Goal: Task Accomplishment & Management: Use online tool/utility

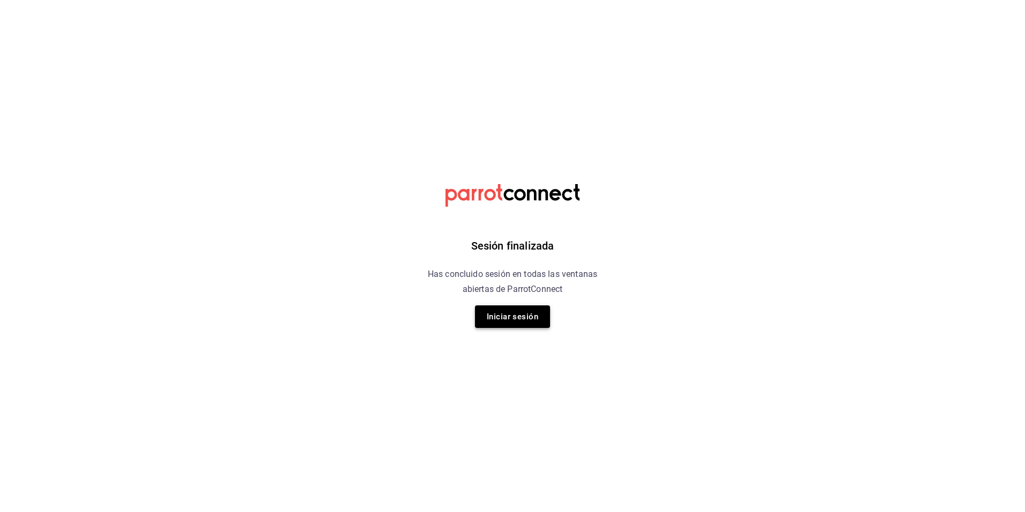
click at [513, 317] on button "Iniciar sesión" at bounding box center [512, 316] width 75 height 23
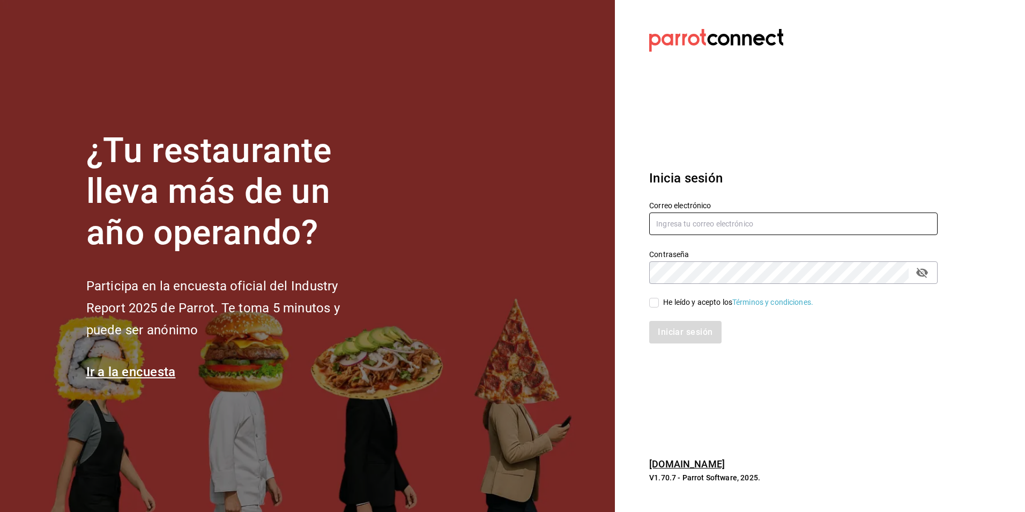
type input "[EMAIL_ADDRESS][DOMAIN_NAME]"
click at [705, 299] on div "He leído y acepto los Términos y condiciones." at bounding box center [738, 302] width 150 height 11
click at [659, 299] on input "He leído y acepto los Términos y condiciones." at bounding box center [654, 303] width 10 height 10
checkbox input "true"
click at [677, 332] on button "Iniciar sesión" at bounding box center [685, 332] width 73 height 23
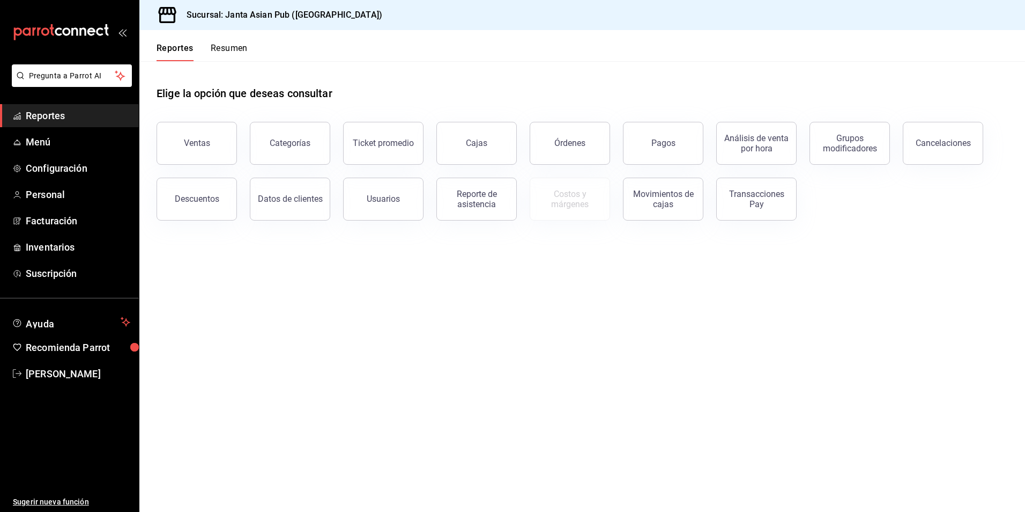
click at [656, 324] on main "Elige la opción que deseas consultar Ventas Categorías Ticket promedio Cajas Ór…" at bounding box center [582, 286] width 886 height 450
click at [490, 199] on div "Reporte de asistencia" at bounding box center [476, 199] width 66 height 20
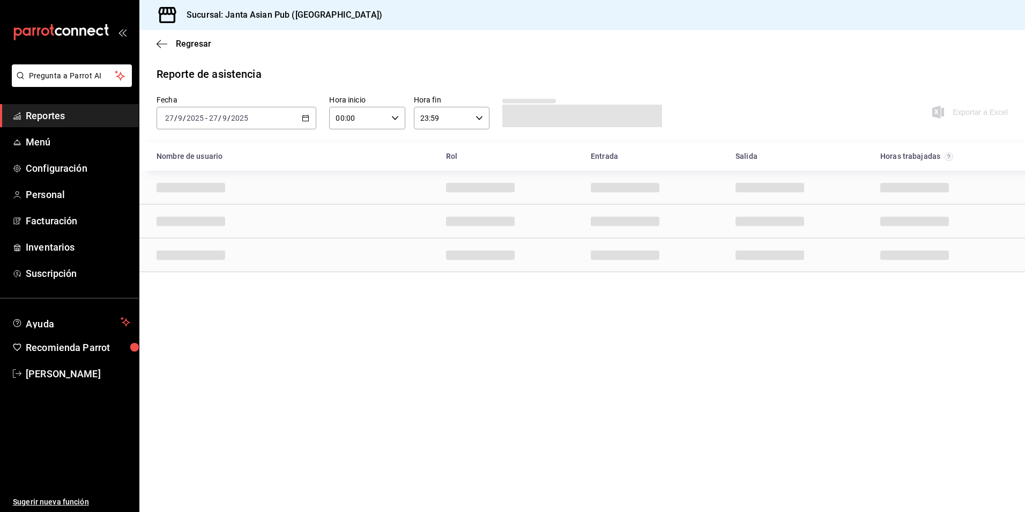
click at [262, 120] on div "2025-09-27 27 / 9 / 2025 - 2025-09-27 27 / 9 / 2025" at bounding box center [237, 118] width 160 height 23
click at [194, 184] on li "Ayer" at bounding box center [207, 174] width 100 height 24
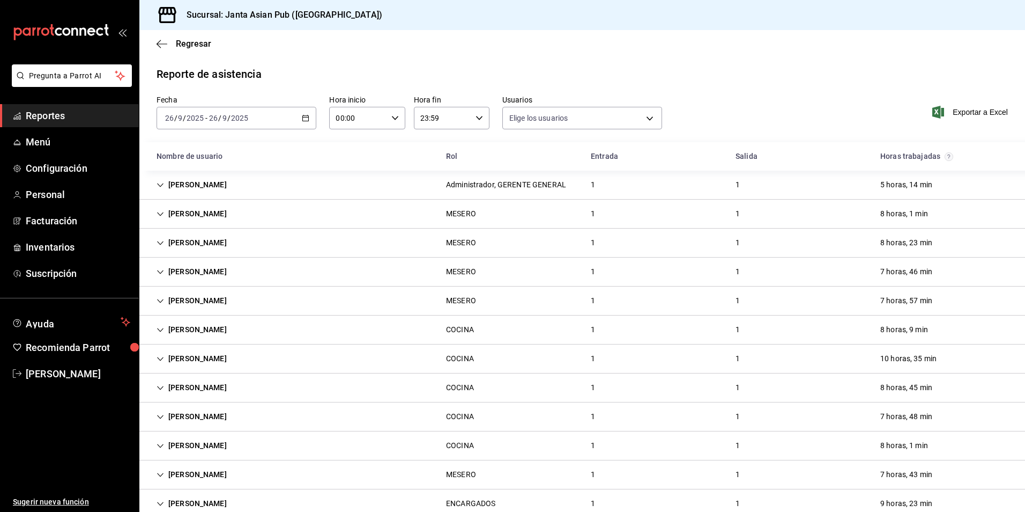
type input "0ce81fc3-f329-4ae3-8004-088a30f20492,1e181a7a-d990-4121-8841-349673544ea7,5189f…"
click at [962, 113] on span "Exportar a Excel" at bounding box center [971, 112] width 73 height 13
click at [618, 56] on div "Regresar" at bounding box center [582, 43] width 886 height 27
click at [498, 251] on div "IGNACIO VILLAVICENCIO MESERO 1 1 8 horas, 23 min" at bounding box center [582, 242] width 886 height 29
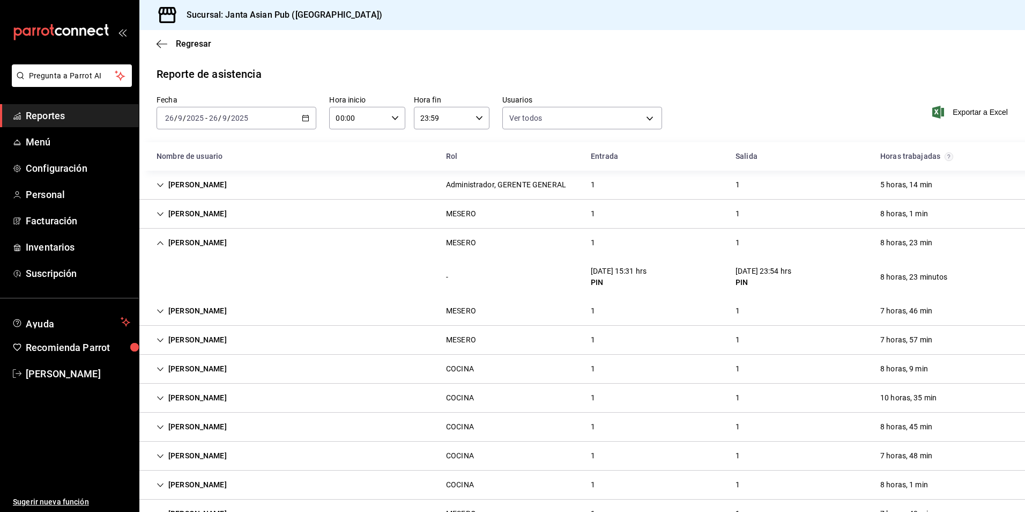
click at [236, 112] on div "2025-09-26 26 / 9 / 2025 - 2025-09-26 26 / 9 / 2025" at bounding box center [237, 118] width 160 height 23
click at [211, 188] on li "Semana actual" at bounding box center [207, 199] width 100 height 24
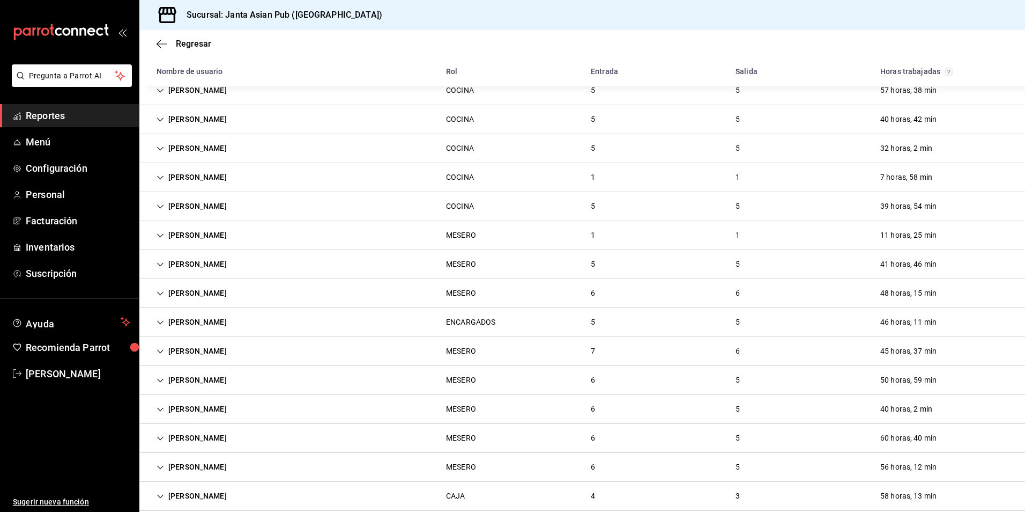
scroll to position [429, 0]
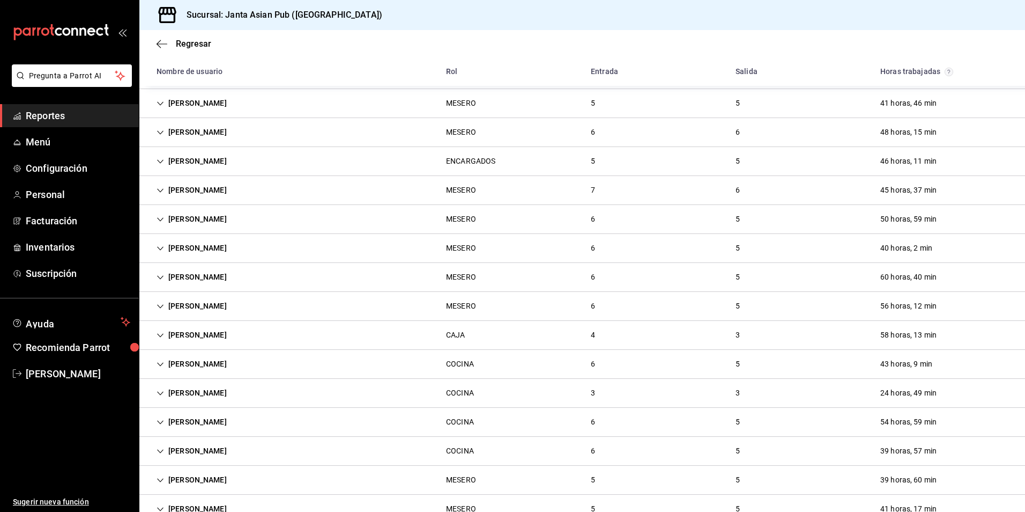
click at [223, 340] on div "DIANA LIZARDI" at bounding box center [191, 335] width 87 height 20
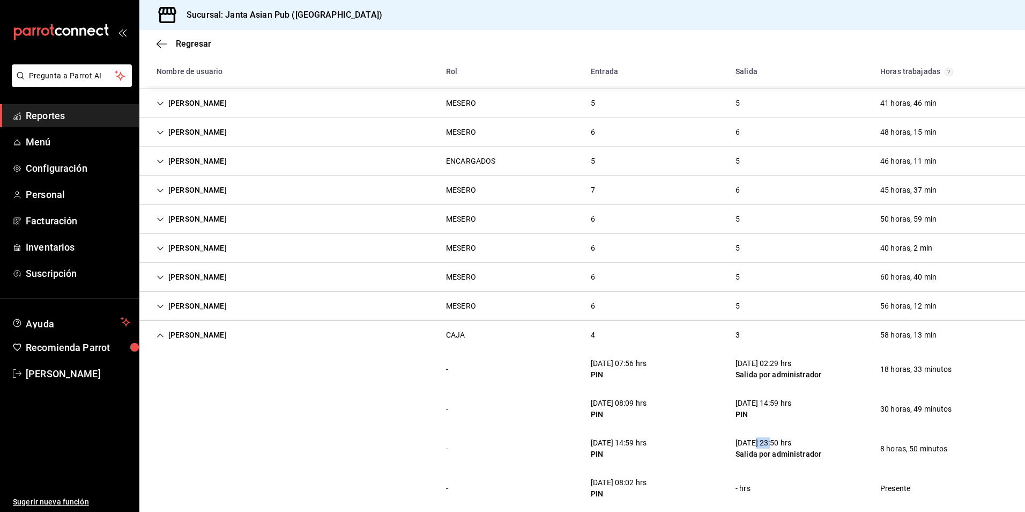
drag, startPoint x: 752, startPoint y: 443, endPoint x: 770, endPoint y: 445, distance: 18.4
click at [770, 445] on div "23/09/25 23:50 hrs" at bounding box center [779, 442] width 86 height 11
click at [662, 468] on div "- 25/09/25 08:02 hrs PIN - hrs Presente" at bounding box center [582, 488] width 886 height 40
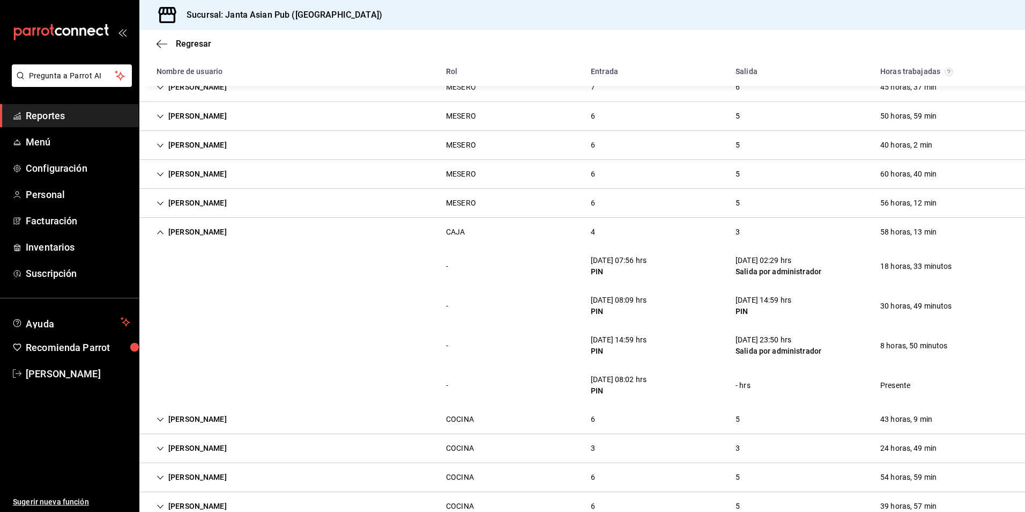
scroll to position [536, 0]
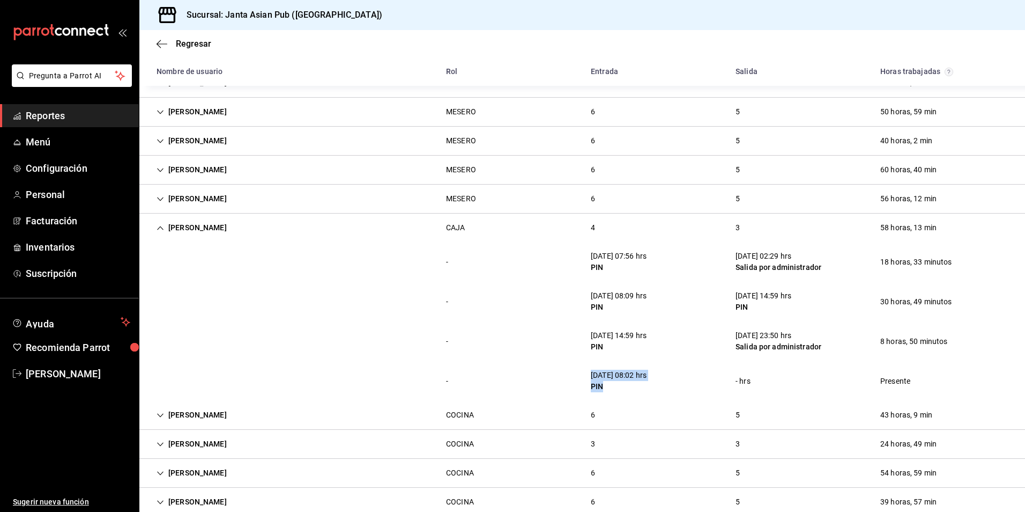
drag, startPoint x: 584, startPoint y: 379, endPoint x: 683, endPoint y: 388, distance: 99.7
click at [683, 388] on div "- 25/09/25 08:02 hrs PIN - hrs Presente" at bounding box center [582, 381] width 886 height 40
drag, startPoint x: 683, startPoint y: 388, endPoint x: 676, endPoint y: 388, distance: 7.0
click at [676, 388] on div "- 25/09/25 08:02 hrs PIN - hrs Presente" at bounding box center [582, 381] width 886 height 40
click at [191, 218] on div "DIANA LIZARDI" at bounding box center [191, 228] width 87 height 20
